Goal: Navigation & Orientation: Find specific page/section

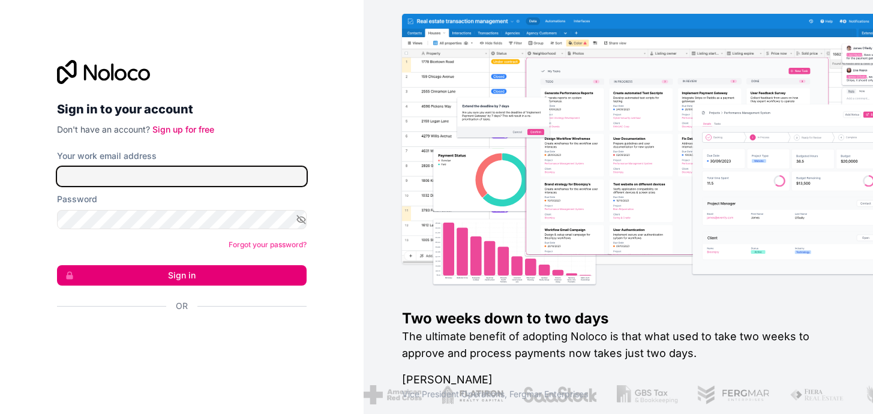
click at [143, 175] on input "Your work email address" at bounding box center [181, 176] width 249 height 19
type input "[PERSON_NAME][EMAIL_ADDRESS][DOMAIN_NAME]"
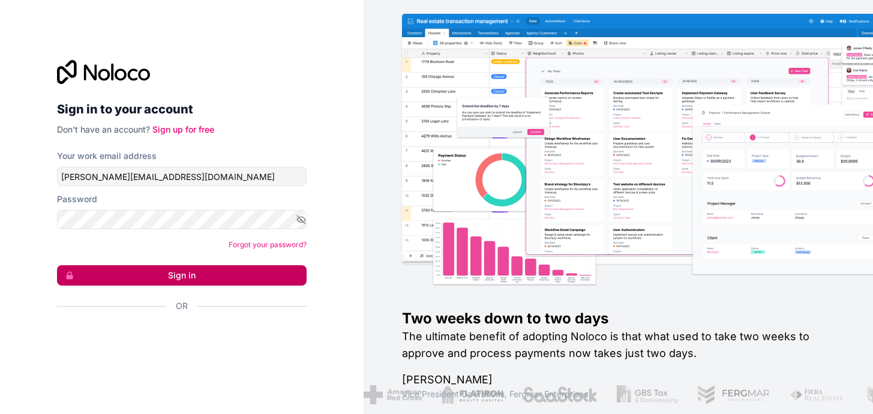
click at [196, 275] on button "Sign in" at bounding box center [181, 275] width 249 height 20
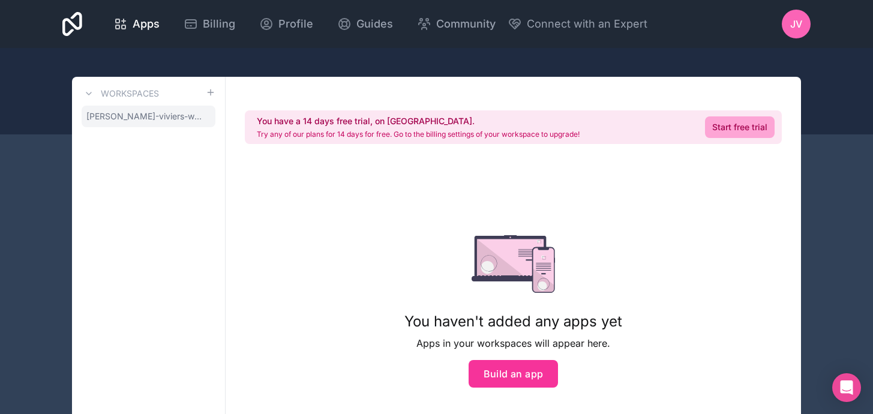
click at [155, 114] on span "[PERSON_NAME]-viviers-workspace" at bounding box center [145, 116] width 119 height 12
click at [154, 112] on span "[PERSON_NAME]-viviers-workspace" at bounding box center [145, 116] width 119 height 12
click at [146, 118] on span "[PERSON_NAME]-viviers-workspace" at bounding box center [145, 116] width 119 height 12
click at [89, 95] on icon at bounding box center [89, 94] width 10 height 10
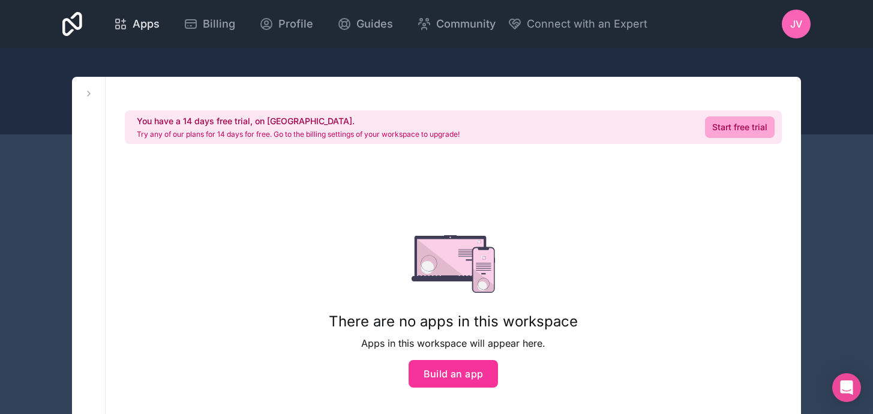
click at [137, 29] on span "Apps" at bounding box center [146, 24] width 27 height 17
click at [219, 20] on span "Billing" at bounding box center [219, 24] width 32 height 17
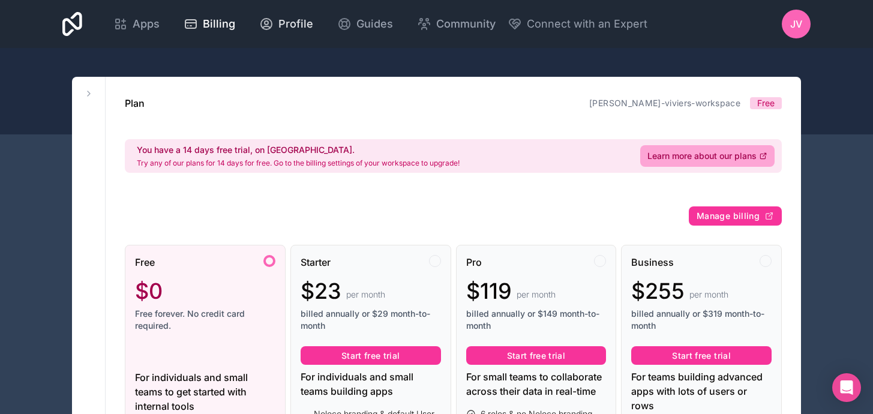
click at [278, 26] on span "Profile" at bounding box center [295, 24] width 35 height 17
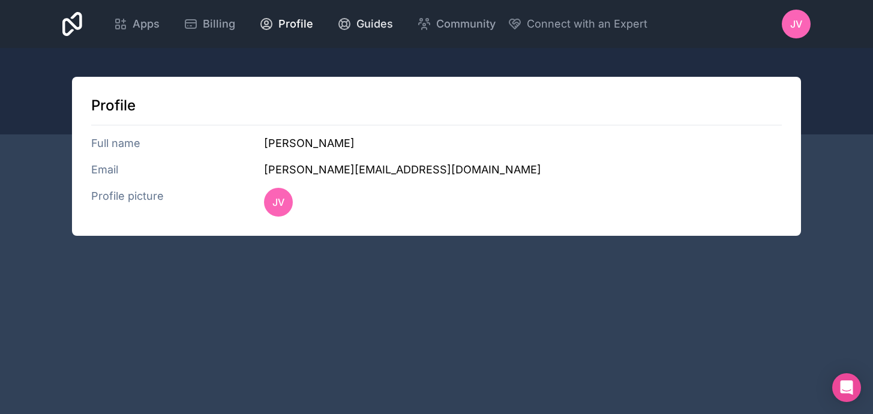
click at [339, 22] on icon at bounding box center [344, 24] width 11 height 11
click at [133, 17] on span "Apps" at bounding box center [146, 24] width 27 height 17
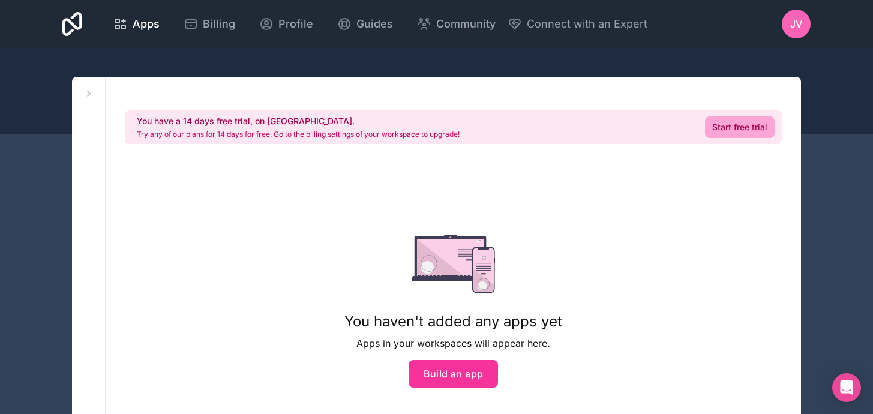
click at [80, 14] on icon at bounding box center [72, 24] width 20 height 24
click at [71, 28] on icon at bounding box center [72, 24] width 20 height 29
